Goal: Task Accomplishment & Management: Use online tool/utility

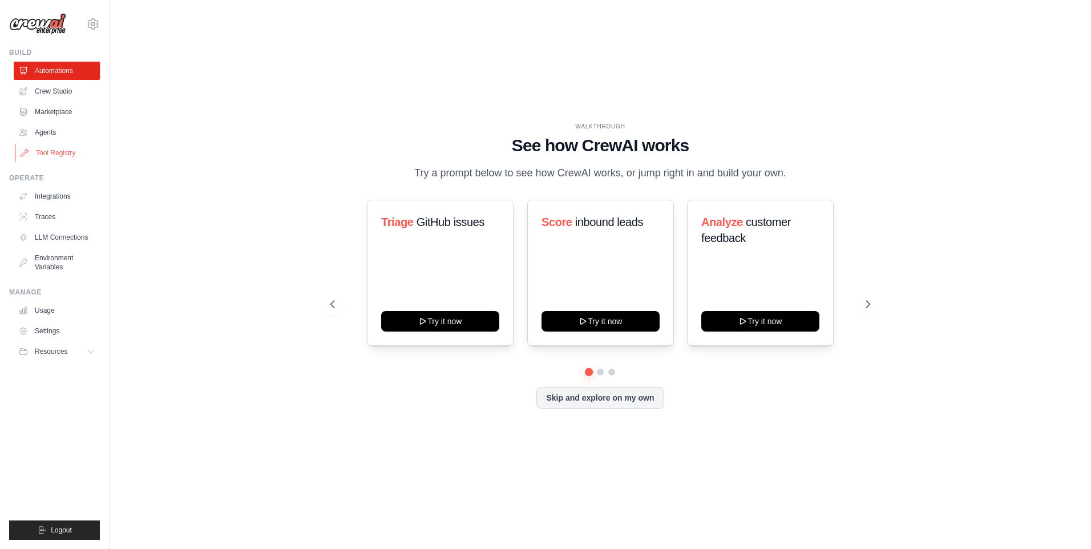
drag, startPoint x: 56, startPoint y: 146, endPoint x: 62, endPoint y: 148, distance: 6.7
click at [56, 146] on link "Tool Registry" at bounding box center [58, 153] width 86 height 18
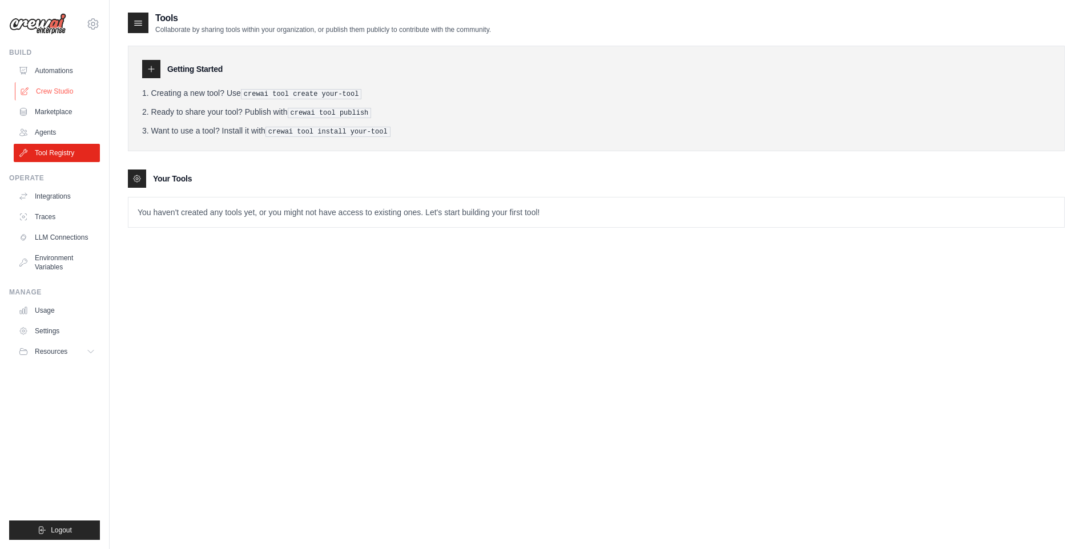
click at [54, 87] on link "Crew Studio" at bounding box center [58, 91] width 86 height 18
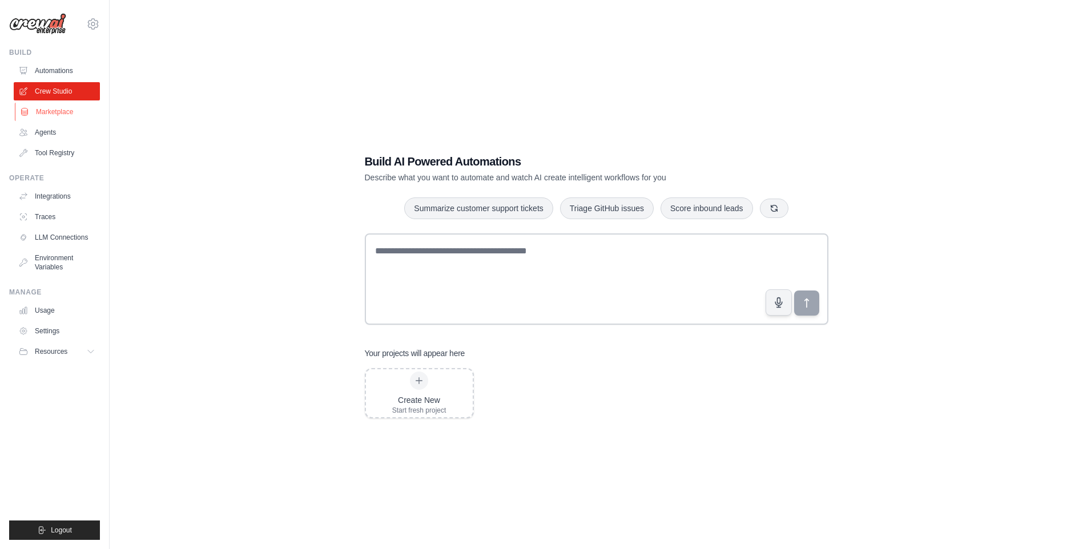
click at [59, 110] on link "Marketplace" at bounding box center [58, 112] width 86 height 18
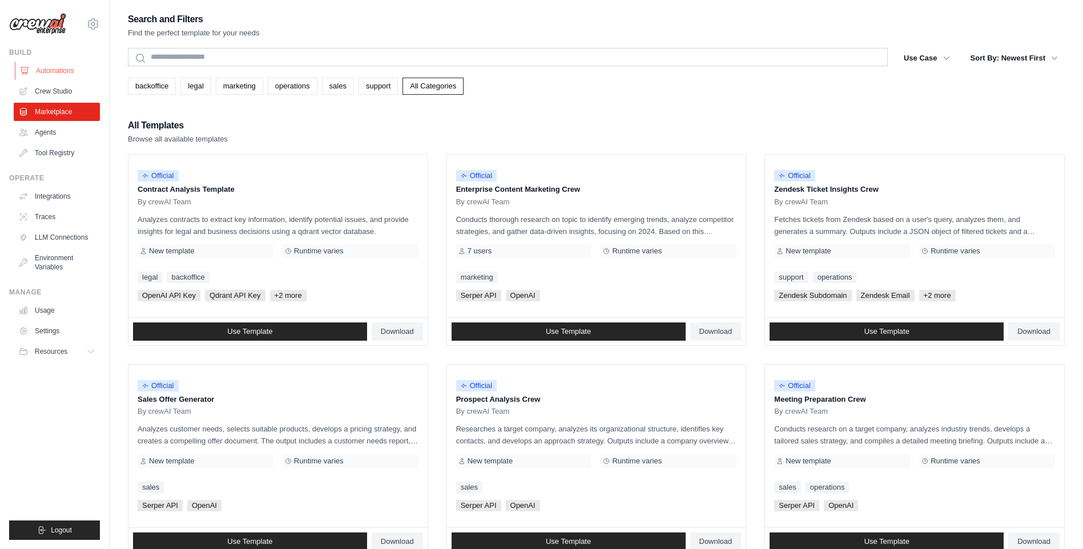
click at [67, 70] on link "Automations" at bounding box center [58, 71] width 86 height 18
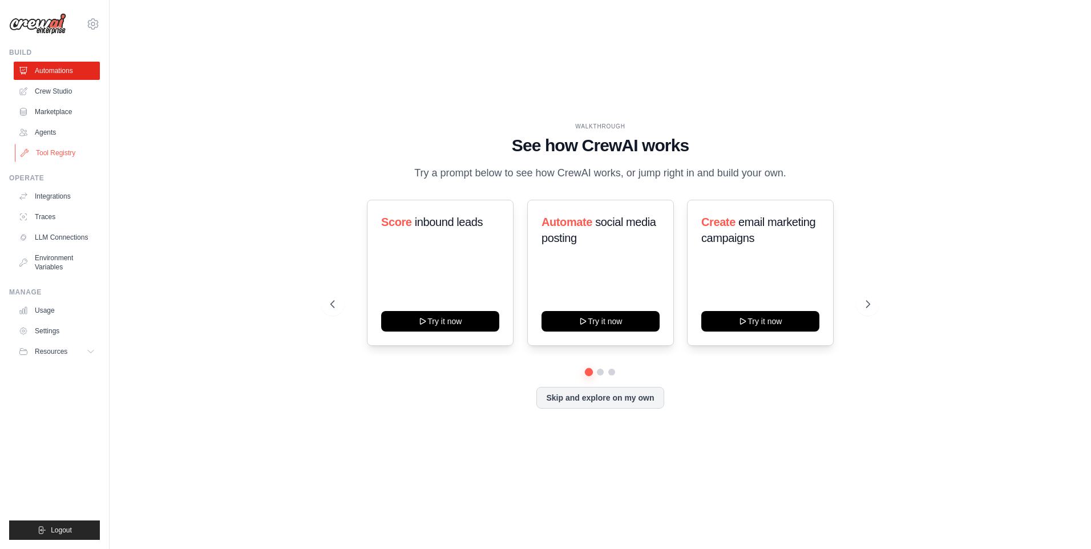
click at [47, 155] on link "Tool Registry" at bounding box center [58, 153] width 86 height 18
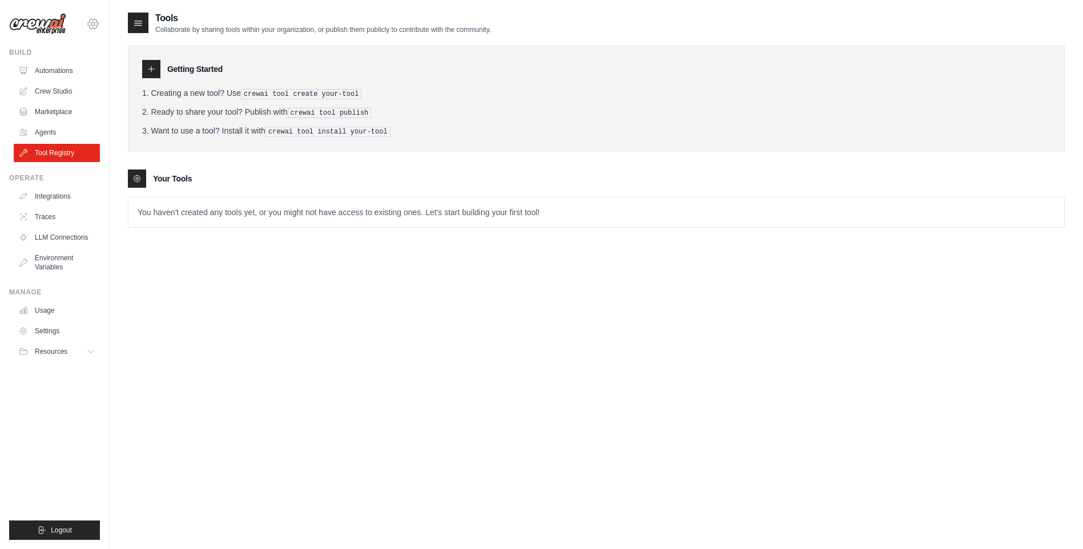
click at [92, 22] on icon at bounding box center [92, 23] width 3 height 3
click at [75, 78] on link "Settings" at bounding box center [93, 77] width 100 height 21
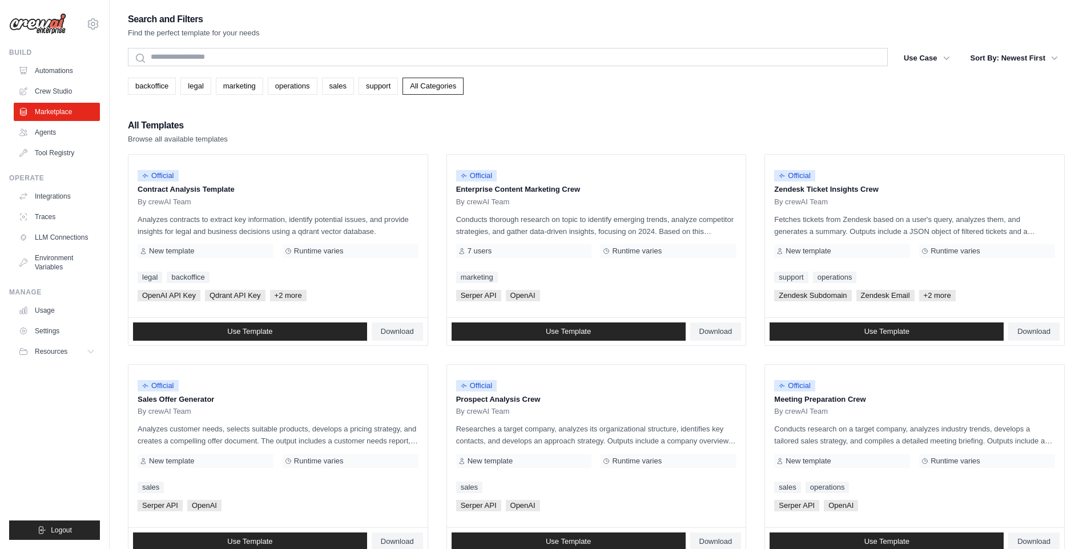
click at [39, 123] on ul "Automations Crew Studio Marketplace Agents Tool Registry" at bounding box center [57, 112] width 86 height 100
click at [48, 132] on link "Agents" at bounding box center [58, 132] width 86 height 18
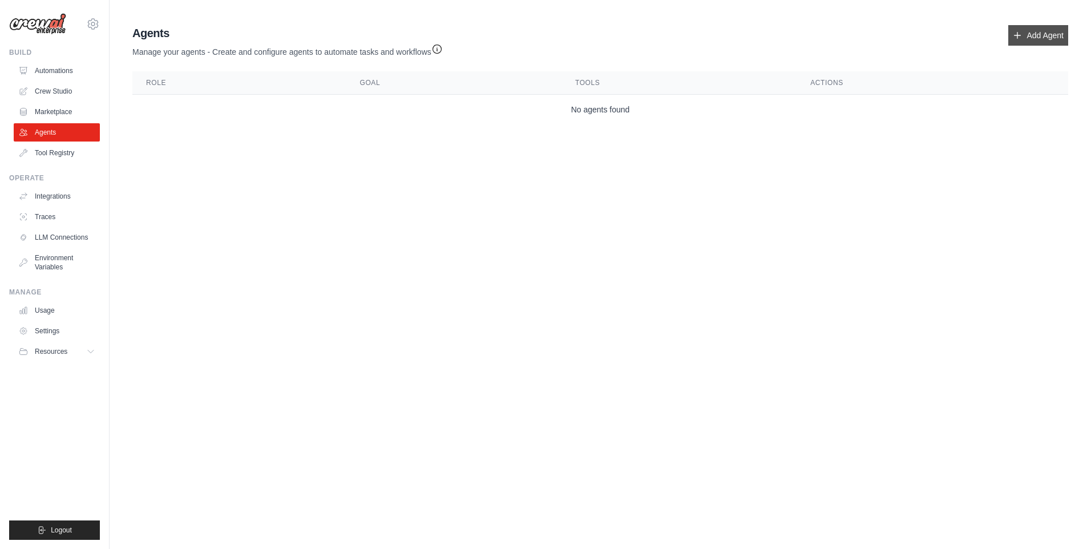
click at [1031, 40] on link "Add Agent" at bounding box center [1038, 35] width 60 height 21
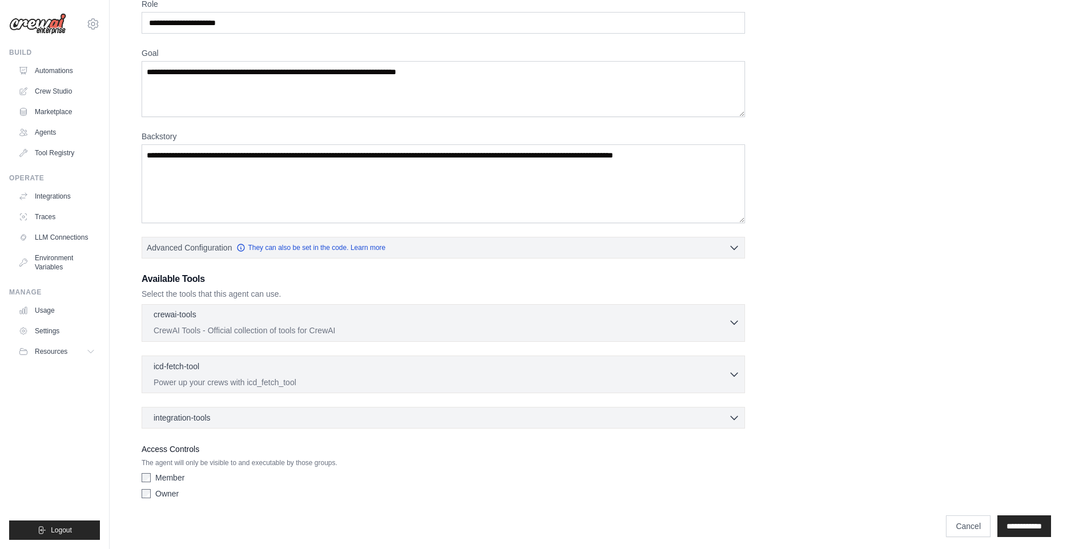
click at [322, 328] on p "CrewAI Tools - Official collection of tools for CrewAI" at bounding box center [441, 330] width 575 height 11
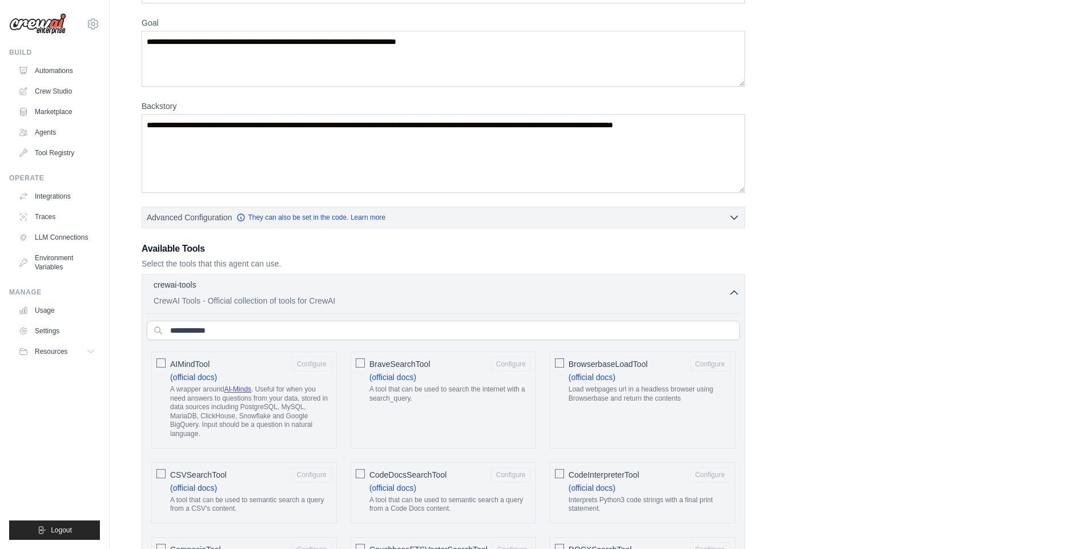
scroll to position [114, 0]
